Goal: Complete application form

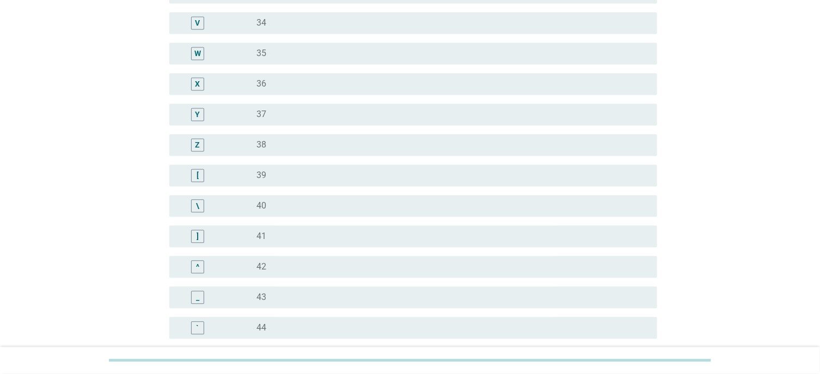
scroll to position [871, 0]
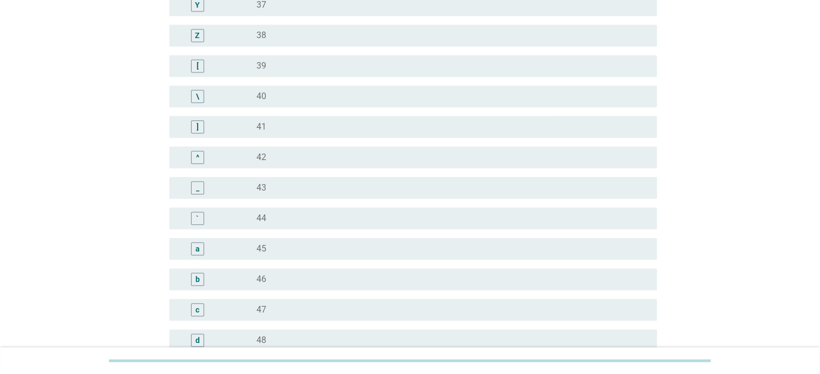
click at [269, 249] on div "radio_button_unchecked 45" at bounding box center [447, 248] width 383 height 11
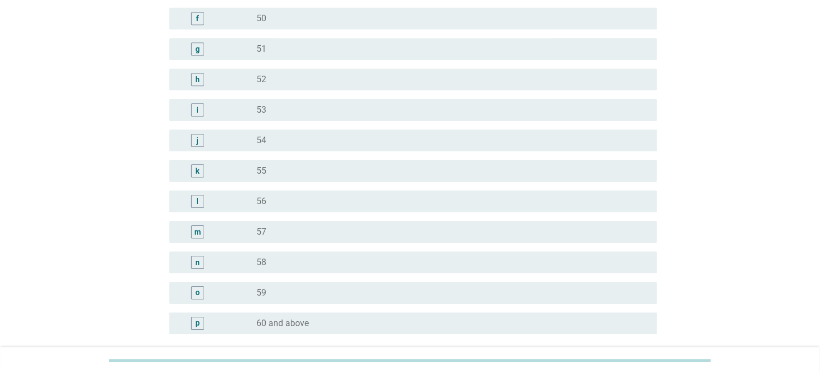
scroll to position [1353, 0]
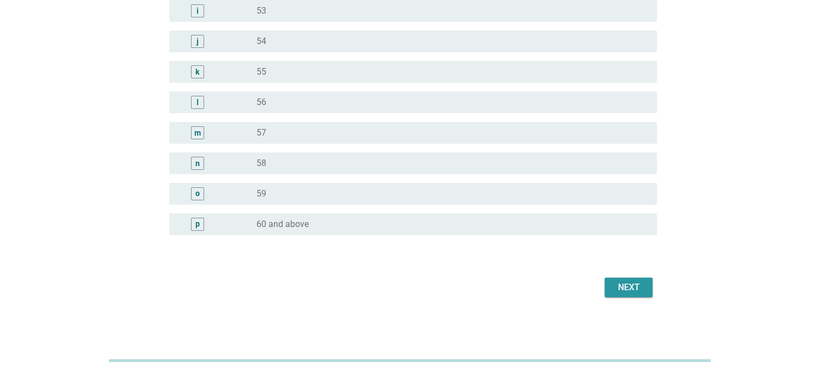
click at [618, 291] on button "Next" at bounding box center [629, 288] width 48 height 20
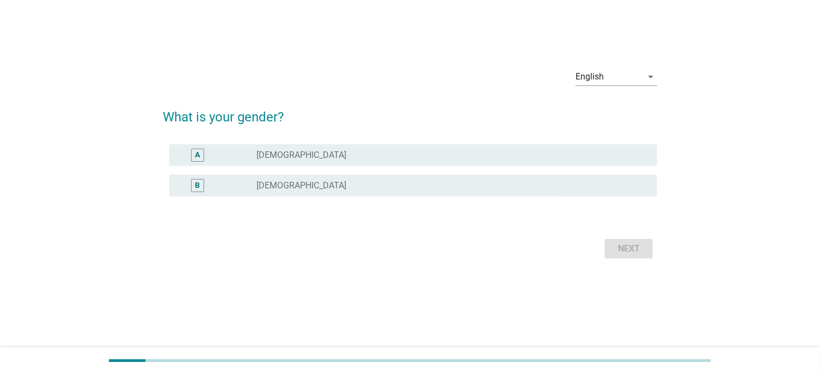
scroll to position [0, 0]
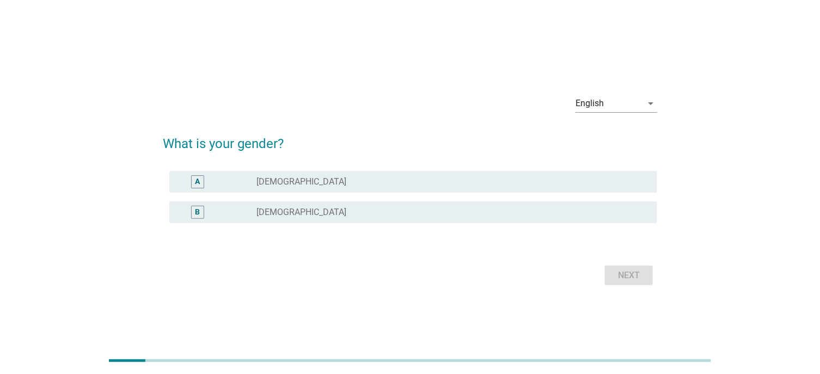
click at [311, 208] on div "radio_button_unchecked [DEMOGRAPHIC_DATA]" at bounding box center [447, 212] width 383 height 11
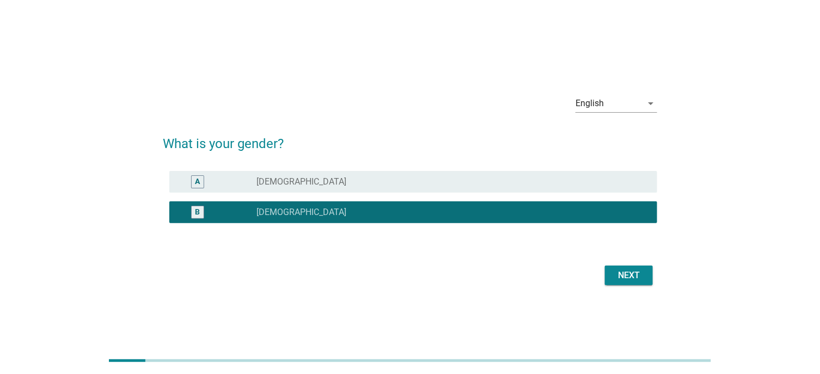
click at [635, 278] on div "Next" at bounding box center [628, 275] width 30 height 13
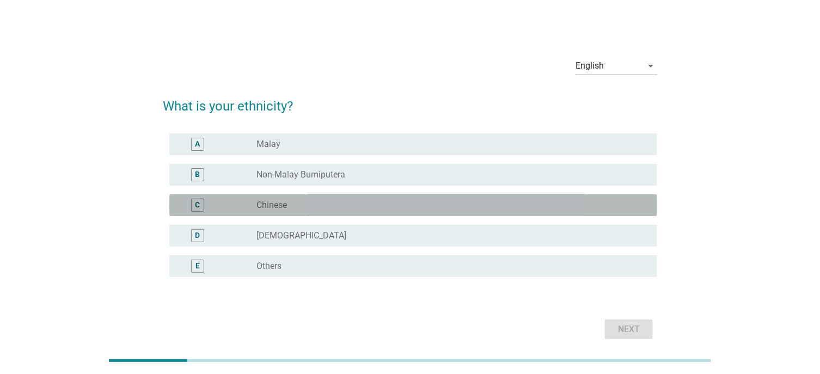
click at [286, 210] on div "radio_button_unchecked Chinese" at bounding box center [452, 205] width 392 height 13
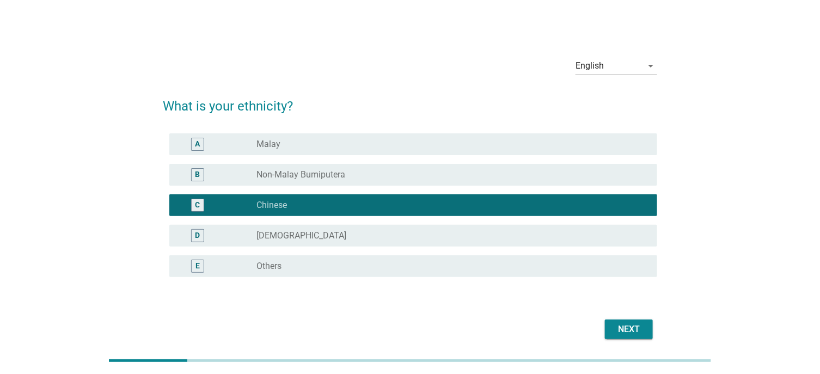
click at [636, 329] on div "Next" at bounding box center [628, 329] width 30 height 13
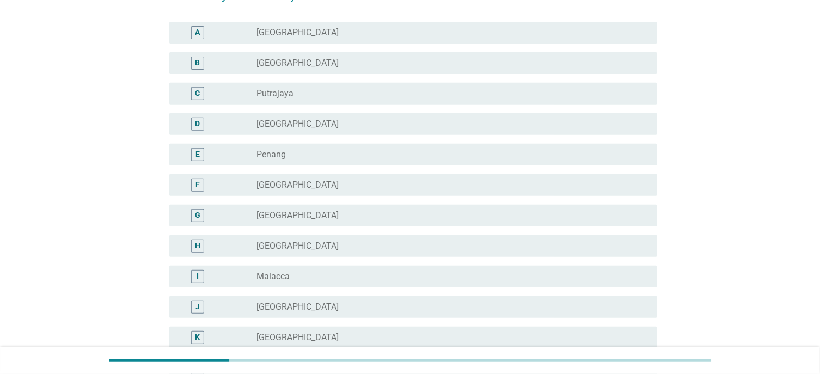
scroll to position [109, 0]
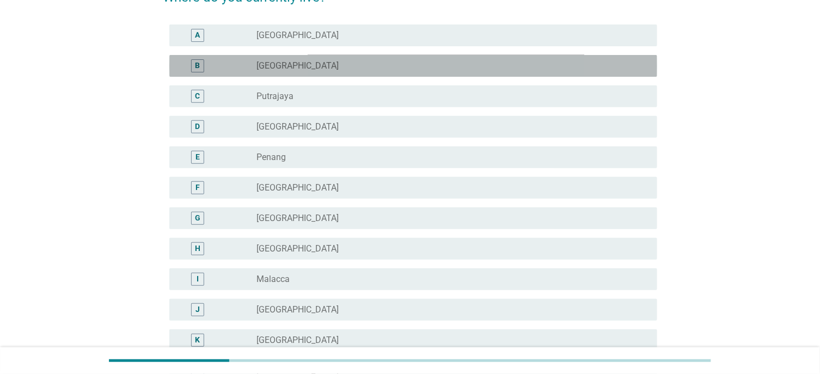
click at [267, 55] on div "B radio_button_unchecked [GEOGRAPHIC_DATA]" at bounding box center [413, 66] width 488 height 22
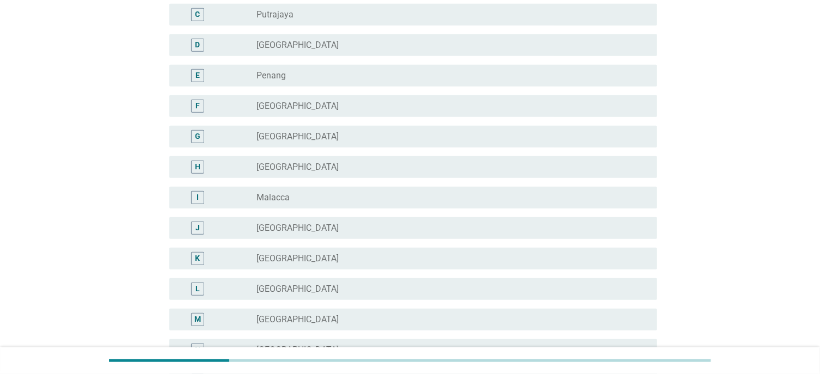
scroll to position [377, 0]
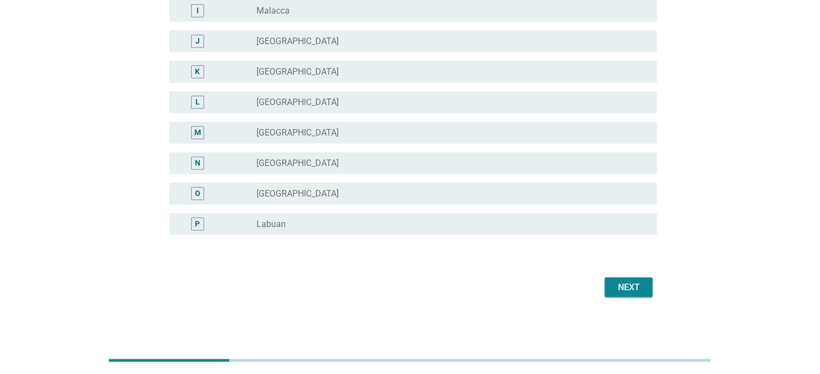
click at [628, 282] on div "Next" at bounding box center [628, 287] width 30 height 13
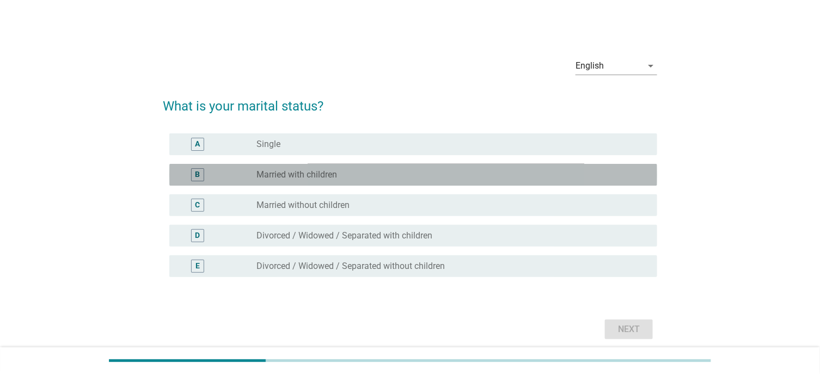
click at [346, 172] on div "radio_button_unchecked Married with children" at bounding box center [447, 174] width 383 height 11
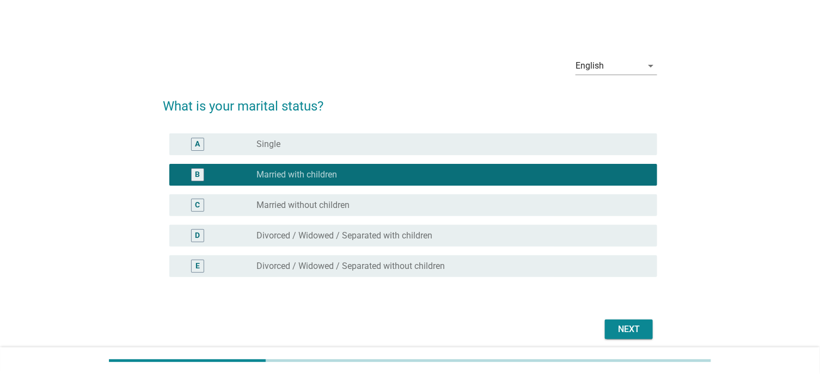
click at [643, 326] on div "Next" at bounding box center [628, 329] width 30 height 13
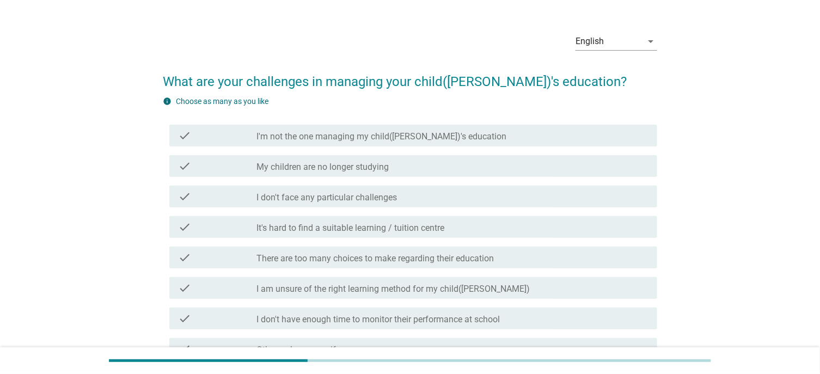
scroll to position [54, 0]
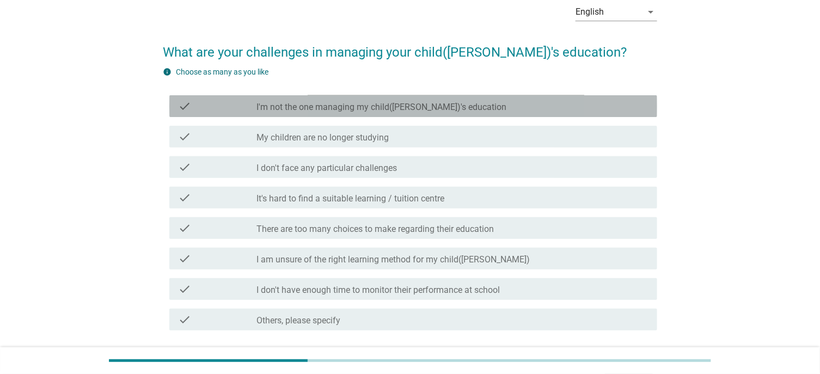
click at [349, 112] on div "check check_box_outline_blank I'm not the one managing my child([PERSON_NAME])'…" at bounding box center [413, 106] width 488 height 22
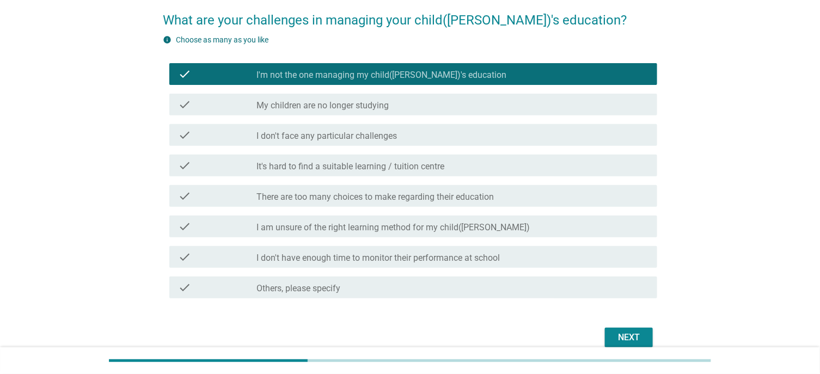
scroll to position [137, 0]
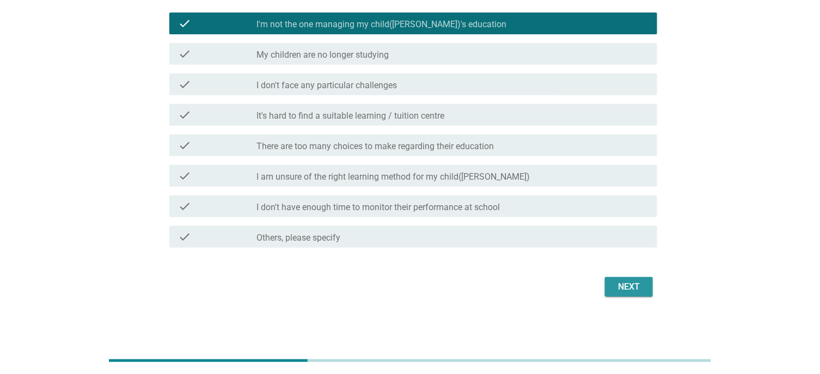
drag, startPoint x: 638, startPoint y: 287, endPoint x: 659, endPoint y: 171, distance: 117.3
click at [638, 286] on div "Next" at bounding box center [628, 286] width 30 height 13
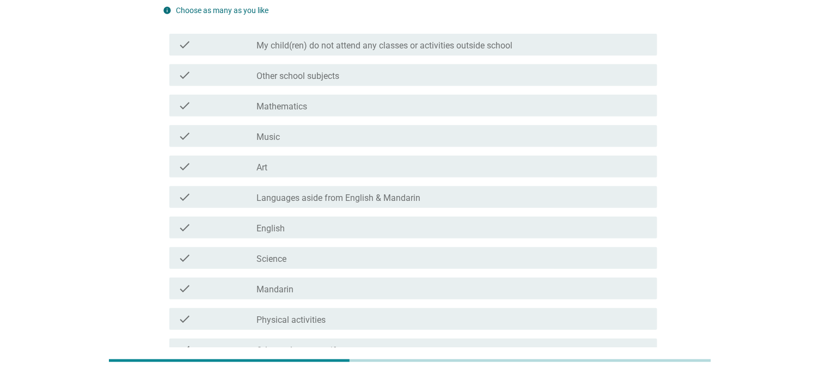
scroll to position [109, 0]
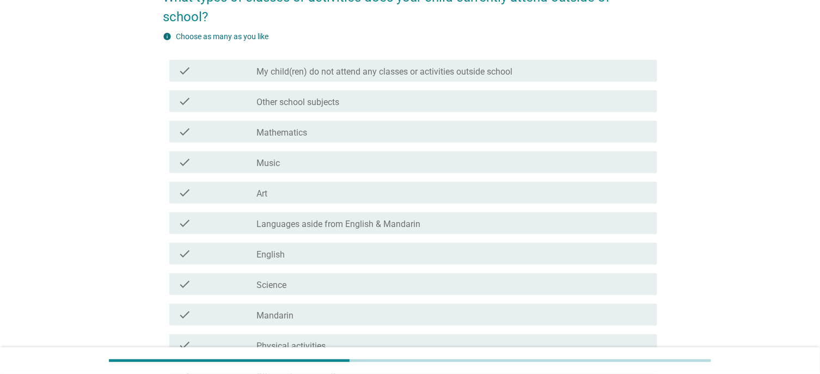
click at [395, 66] on label "My child(ren) do not attend any classes or activities outside school" at bounding box center [384, 71] width 256 height 11
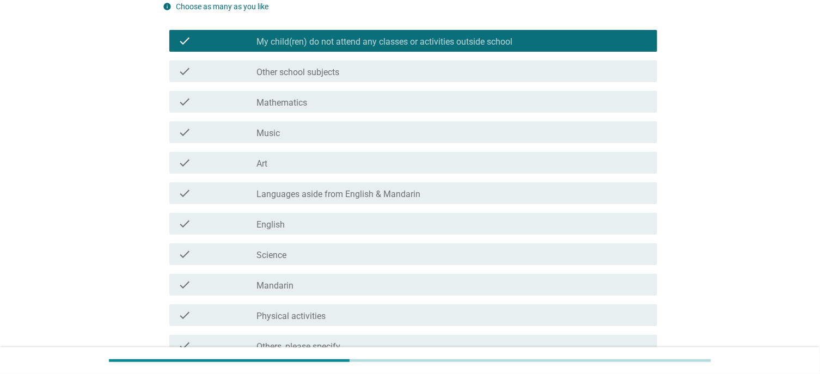
scroll to position [228, 0]
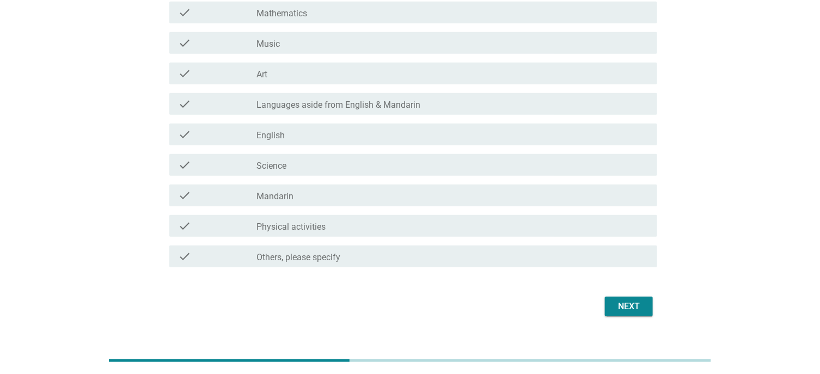
click at [638, 300] on div "Next" at bounding box center [628, 306] width 30 height 13
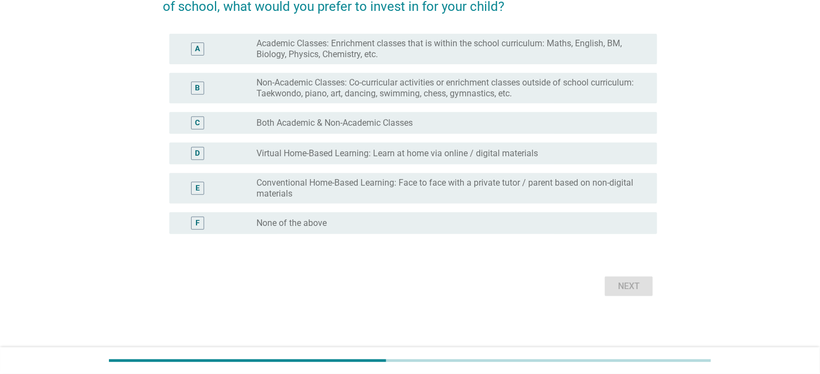
scroll to position [0, 0]
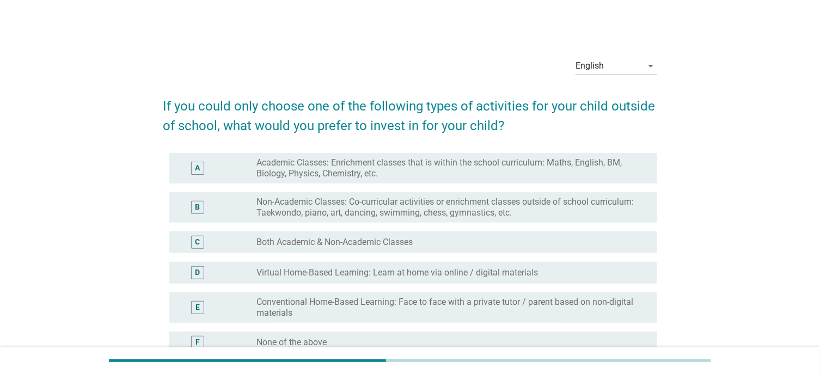
click at [419, 200] on label "Non-Academic Classes: Co-curricular activities or enrichment classes outside of…" at bounding box center [447, 207] width 383 height 22
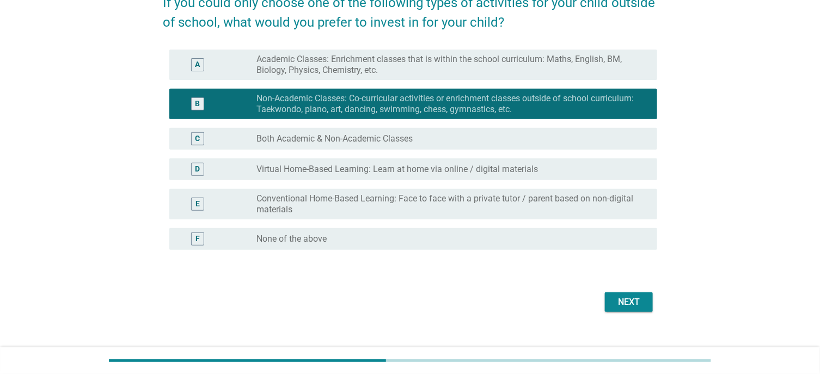
scroll to position [118, 0]
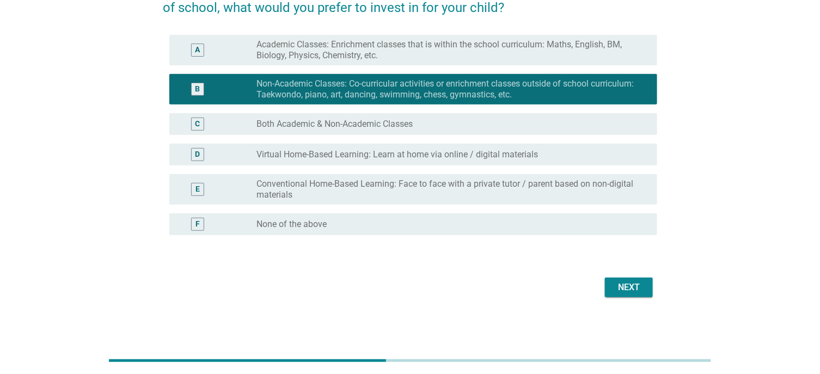
click at [639, 298] on div "Next" at bounding box center [410, 287] width 494 height 26
click at [634, 287] on div "Next" at bounding box center [628, 287] width 30 height 13
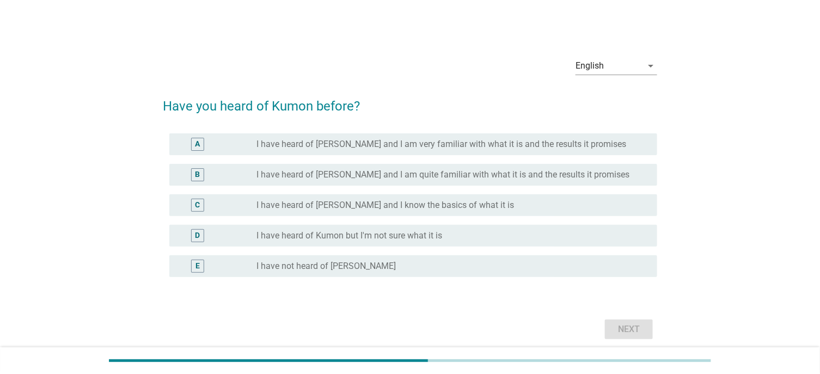
click at [469, 200] on label "I have heard of [PERSON_NAME] and I know the basics of what it is" at bounding box center [384, 205] width 257 height 11
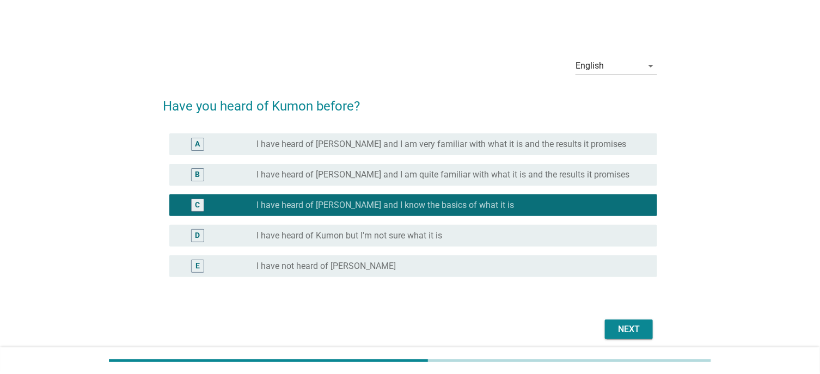
click at [462, 229] on div "radio_button_unchecked I have heard of Kumon but I'm not sure what it is" at bounding box center [452, 235] width 392 height 13
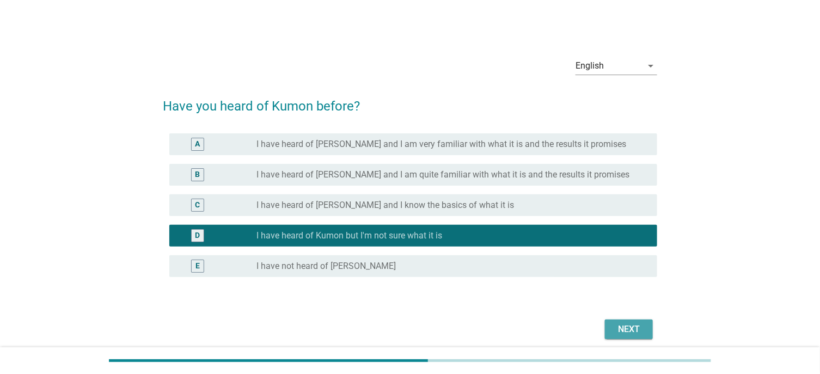
click at [644, 330] on button "Next" at bounding box center [629, 330] width 48 height 20
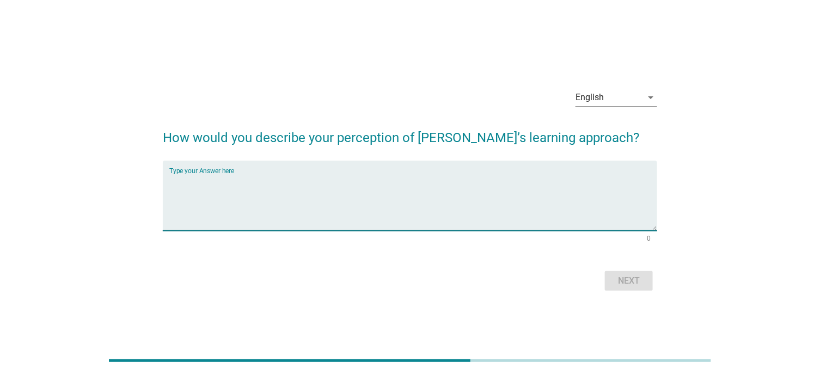
click at [281, 199] on textarea "Type your Answer here" at bounding box center [413, 202] width 488 height 57
click at [279, 202] on textarea "Type your Answer here" at bounding box center [413, 202] width 488 height 57
drag, startPoint x: 531, startPoint y: 185, endPoint x: 498, endPoint y: 167, distance: 37.3
click at [519, 179] on textarea "Type your Answer here" at bounding box center [413, 202] width 488 height 57
type textarea "dont know"
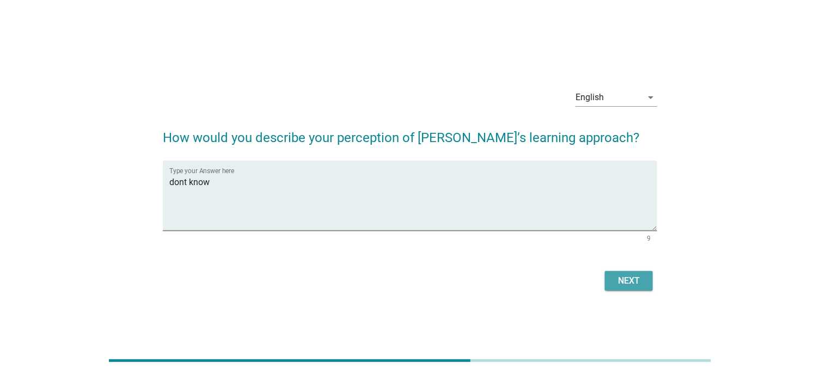
click at [622, 289] on button "Next" at bounding box center [629, 281] width 48 height 20
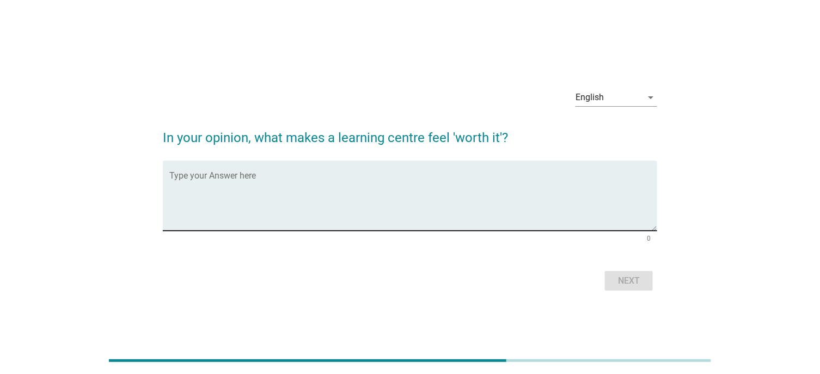
click at [348, 208] on textarea "Type your Answer here" at bounding box center [413, 202] width 488 height 57
type textarea "dont know"
click at [634, 288] on button "Next" at bounding box center [629, 281] width 48 height 20
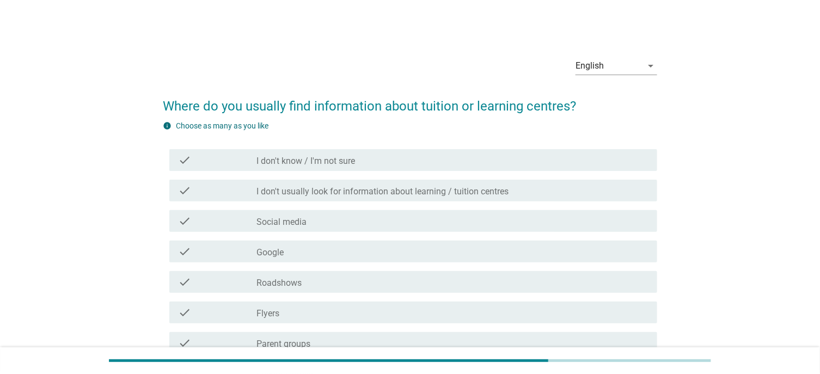
drag, startPoint x: 306, startPoint y: 194, endPoint x: 322, endPoint y: 189, distance: 16.7
click at [306, 194] on label "I don't usually look for information about learning / tuition centres" at bounding box center [382, 191] width 252 height 11
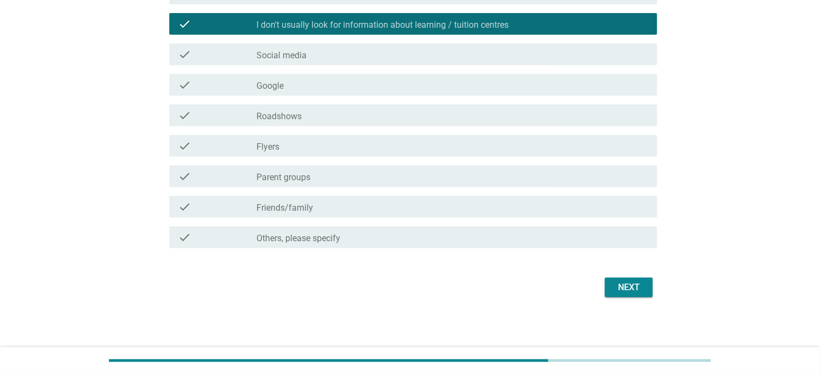
scroll to position [167, 0]
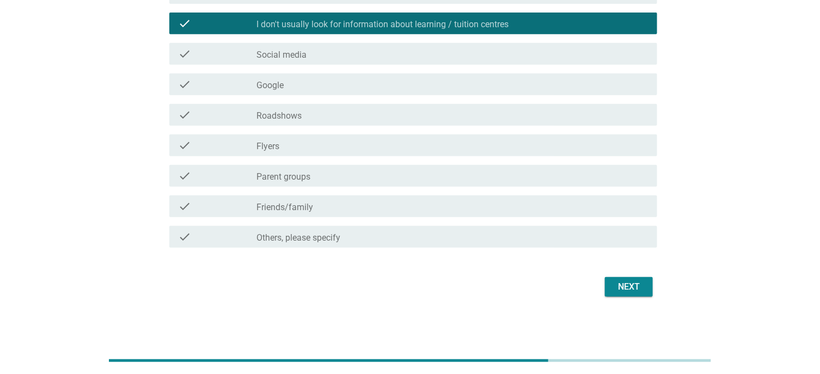
click at [635, 298] on div "Next" at bounding box center [410, 287] width 494 height 26
click at [635, 293] on button "Next" at bounding box center [629, 287] width 48 height 20
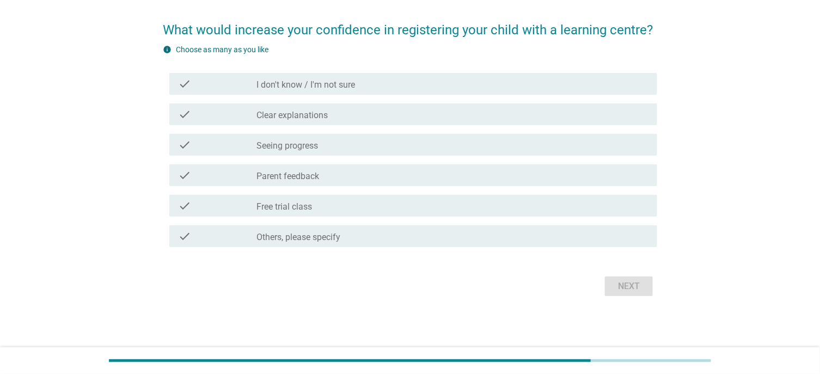
scroll to position [0, 0]
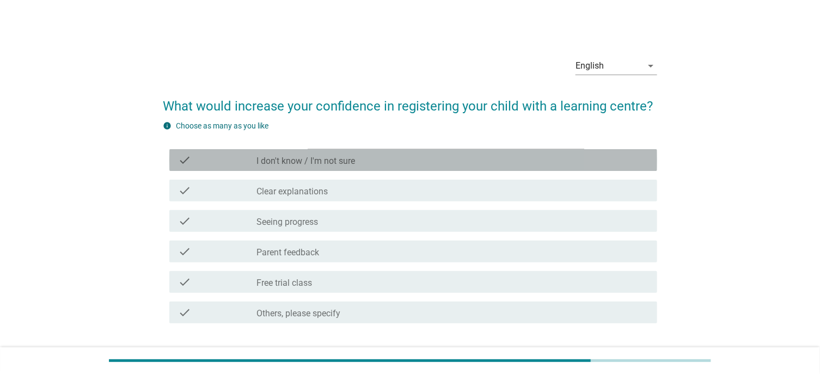
click at [347, 167] on div "check check_box_outline_blank I don't know / I'm not sure" at bounding box center [413, 160] width 488 height 22
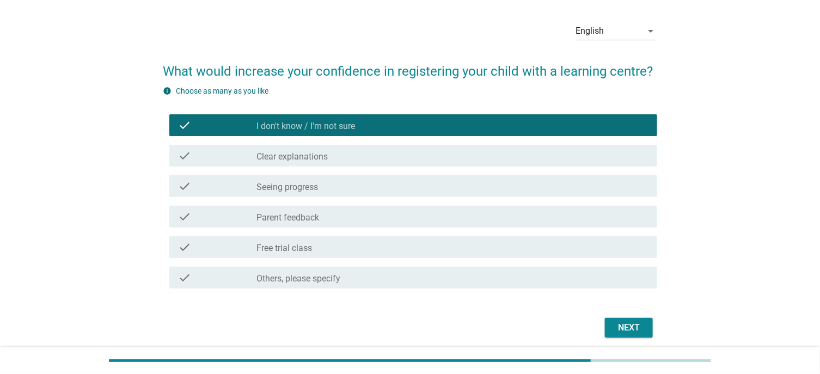
scroll to position [76, 0]
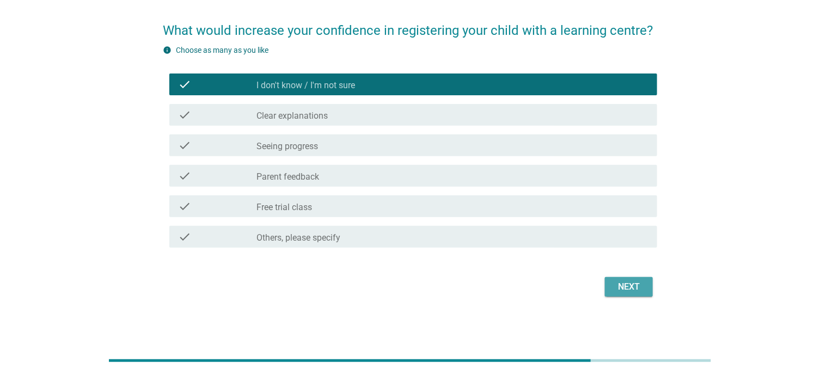
click at [609, 278] on button "Next" at bounding box center [629, 287] width 48 height 20
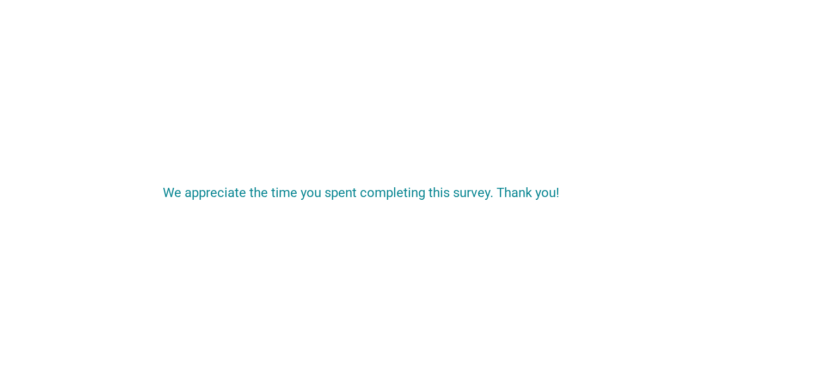
scroll to position [0, 0]
